Goal: Navigation & Orientation: Understand site structure

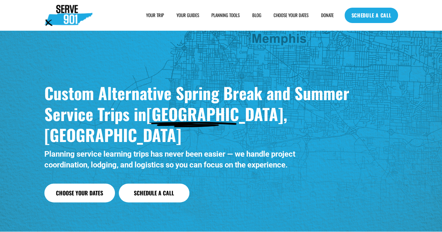
click at [0, 0] on span "SAMPLE SCHEDULE" at bounding box center [0, 0] width 0 height 0
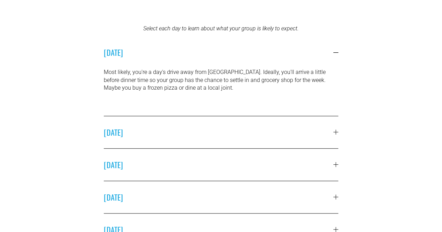
scroll to position [163, 0]
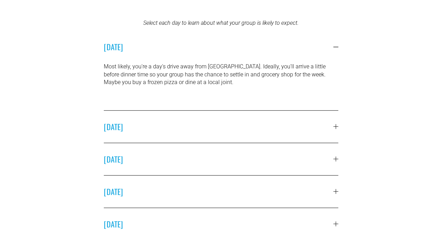
click at [336, 127] on div at bounding box center [336, 127] width 5 height 0
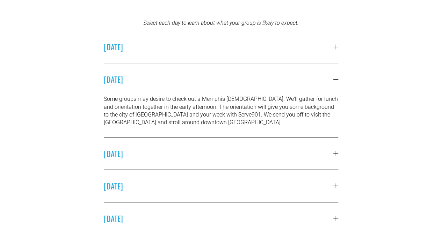
click at [336, 153] on div at bounding box center [336, 153] width 0 height 5
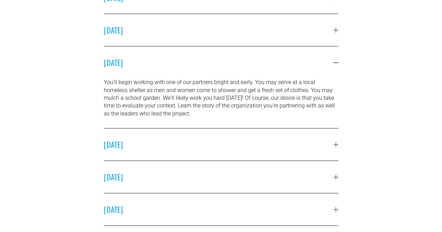
scroll to position [216, 0]
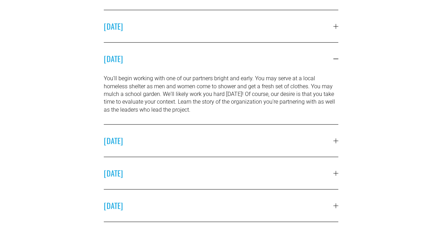
click at [336, 142] on div at bounding box center [336, 140] width 0 height 5
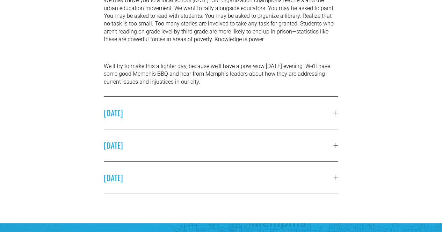
scroll to position [328, 0]
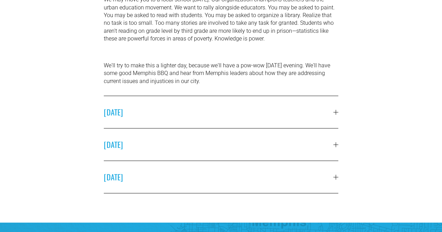
click at [336, 115] on div at bounding box center [336, 112] width 0 height 5
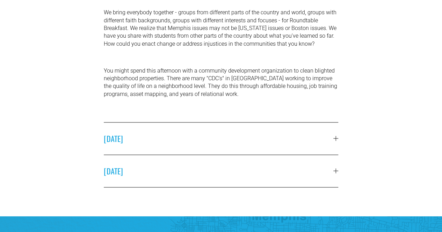
scroll to position [348, 0]
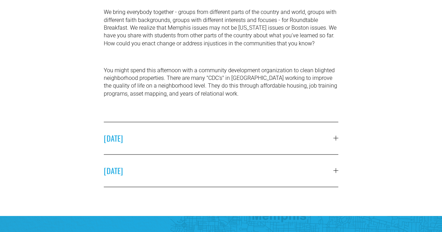
click at [337, 140] on div at bounding box center [336, 138] width 5 height 5
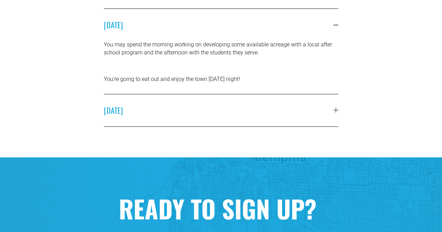
click at [336, 113] on div at bounding box center [336, 110] width 5 height 5
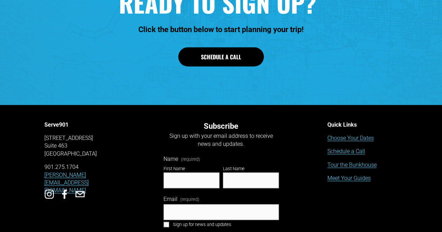
scroll to position [555, 0]
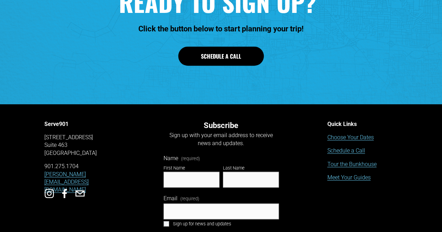
click at [350, 168] on link "Tour the Bunkhouse" at bounding box center [351, 164] width 49 height 8
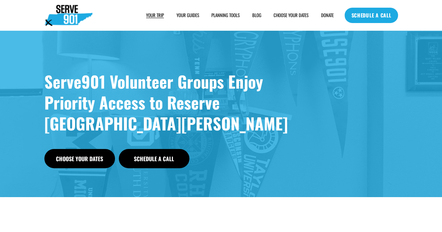
click at [177, 14] on link "YOUR GUIDES" at bounding box center [188, 15] width 23 height 7
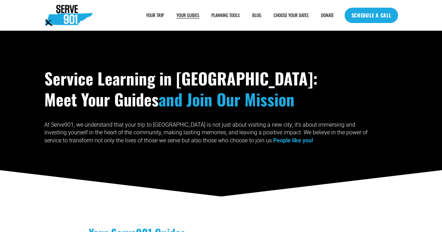
click at [0, 0] on span "HOUSING" at bounding box center [0, 0] width 0 height 0
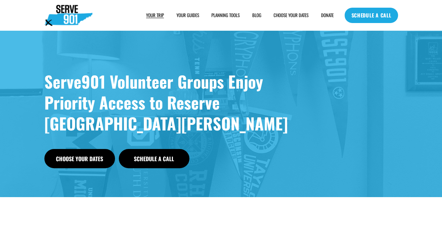
click at [0, 0] on span "FAQs" at bounding box center [0, 0] width 0 height 0
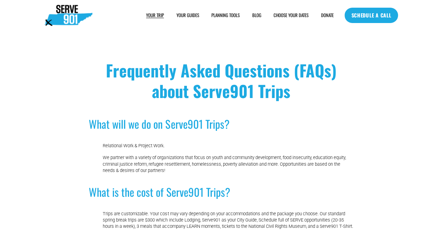
click at [256, 13] on link "BLOG" at bounding box center [256, 15] width 9 height 7
